Goal: Information Seeking & Learning: Learn about a topic

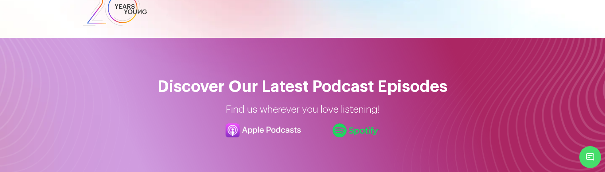
scroll to position [40, 0]
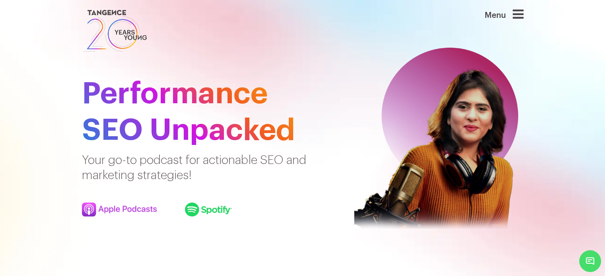
click at [520, 16] on icon at bounding box center [518, 14] width 11 height 13
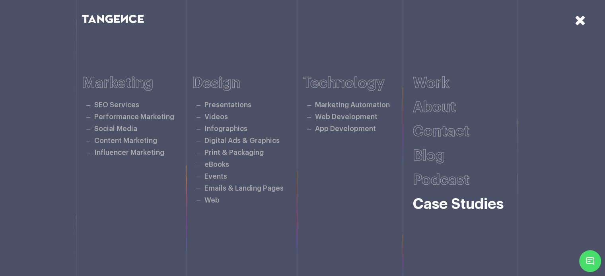
click at [445, 203] on link "Case studies" at bounding box center [458, 204] width 91 height 15
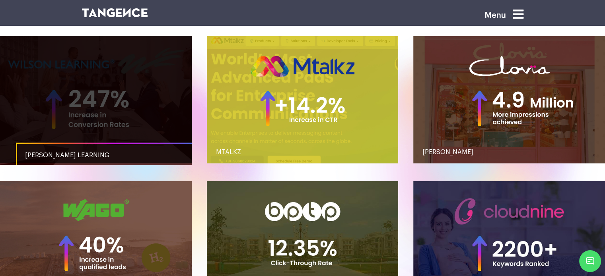
scroll to position [795, 0]
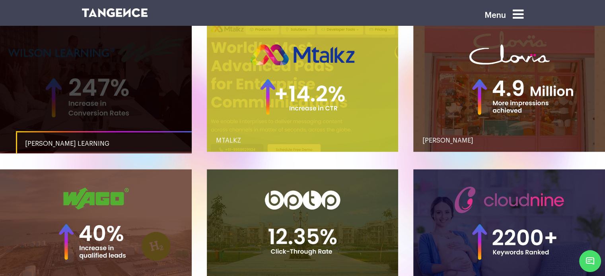
click at [77, 141] on span "WILSON LEARNING" at bounding box center [67, 144] width 84 height 6
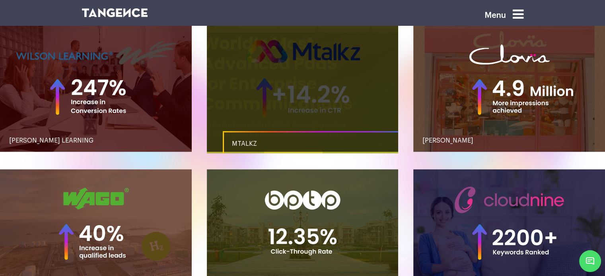
click at [237, 141] on link "MTALKZ" at bounding box center [319, 143] width 192 height 25
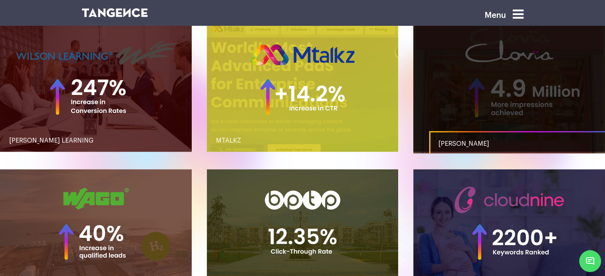
click at [434, 141] on link "CLOVIA" at bounding box center [525, 143] width 192 height 25
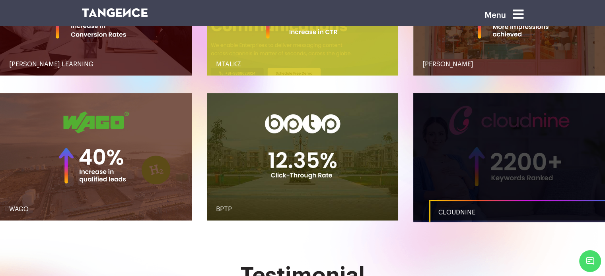
scroll to position [994, 0]
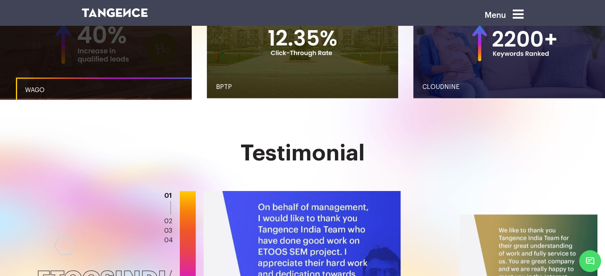
click at [50, 87] on link "WAGO" at bounding box center [112, 90] width 192 height 25
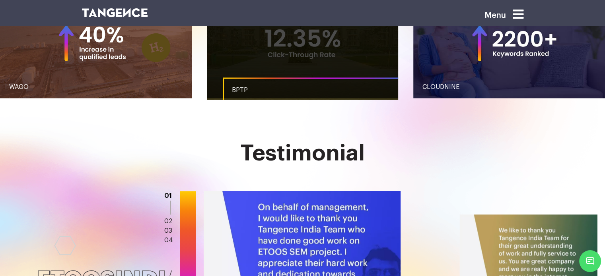
click at [241, 88] on span "BPTP" at bounding box center [240, 90] width 16 height 6
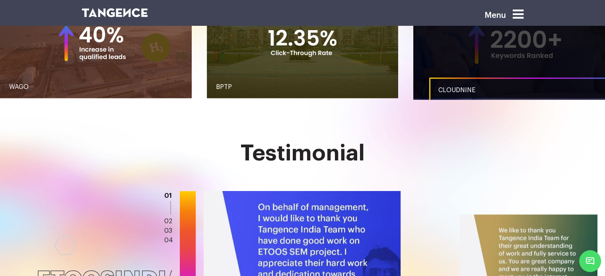
click at [494, 87] on link "CLOUDNINE" at bounding box center [525, 90] width 192 height 25
